Goal: Information Seeking & Learning: Learn about a topic

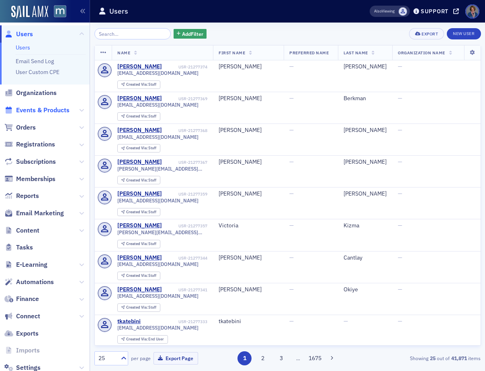
click at [29, 109] on span "Events & Products" at bounding box center [42, 110] width 53 height 9
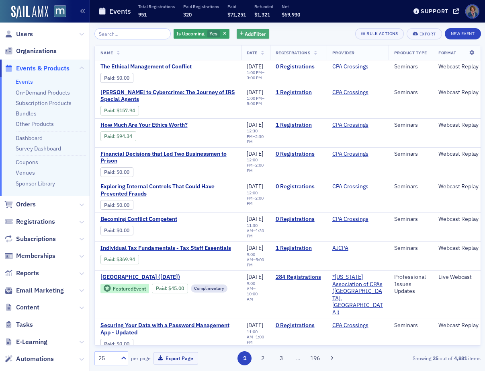
click at [245, 35] on span "Add Filter" at bounding box center [255, 33] width 21 height 7
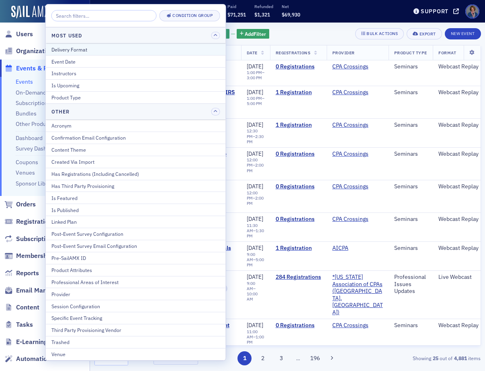
click at [88, 50] on div "Delivery Format" at bounding box center [135, 49] width 169 height 7
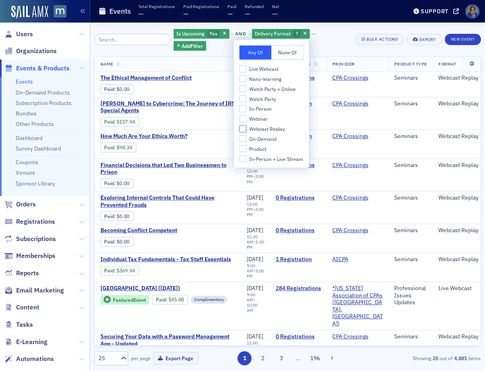
click at [244, 129] on input "Webcast Replay" at bounding box center [243, 128] width 7 height 7
checkbox input "true"
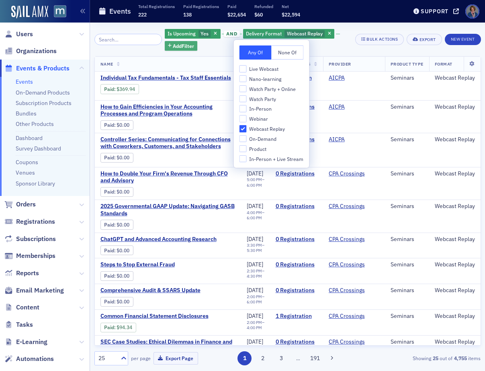
click at [176, 45] on span "Add Filter" at bounding box center [183, 45] width 21 height 7
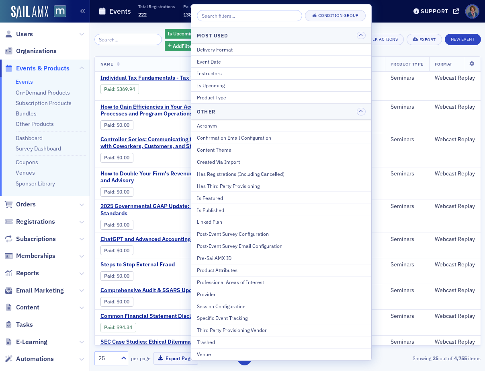
drag, startPoint x: 207, startPoint y: 293, endPoint x: 213, endPoint y: 287, distance: 8.8
click at [207, 292] on div "Provider" at bounding box center [281, 293] width 169 height 7
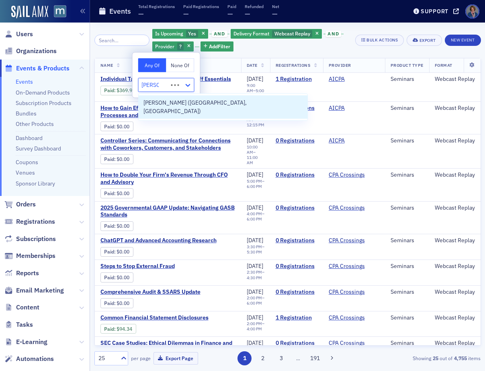
type input "[PERSON_NAME]"
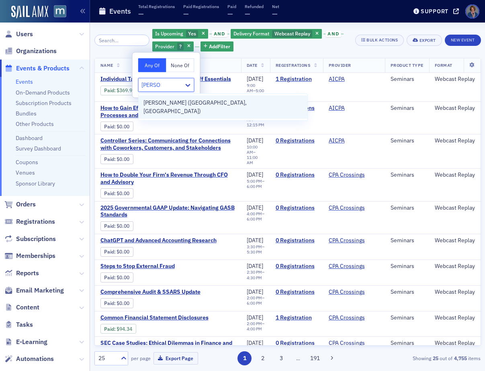
click at [167, 103] on span "[PERSON_NAME] ([GEOGRAPHIC_DATA], [GEOGRAPHIC_DATA])" at bounding box center [222, 106] width 159 height 17
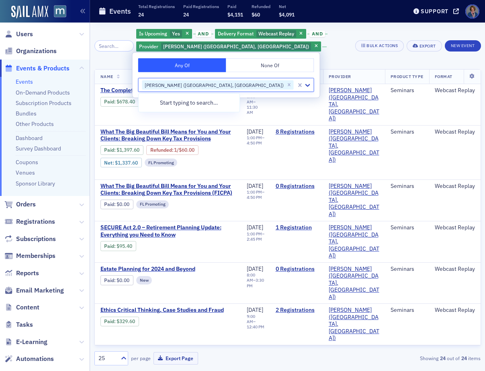
click at [326, 45] on div "Is Upcoming Yes and Delivery Format Webcast Replay and Provider [PERSON_NAME] (…" at bounding box center [242, 45] width 213 height 35
